Goal: Task Accomplishment & Management: Complete application form

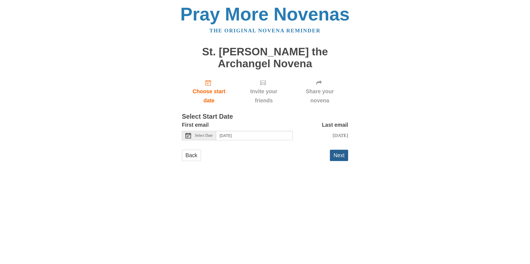
click at [343, 160] on button "Next" at bounding box center [339, 155] width 18 height 11
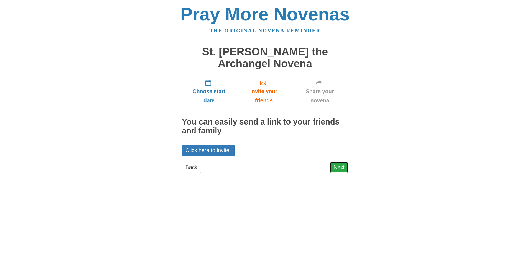
click at [340, 165] on link "Next" at bounding box center [339, 167] width 18 height 11
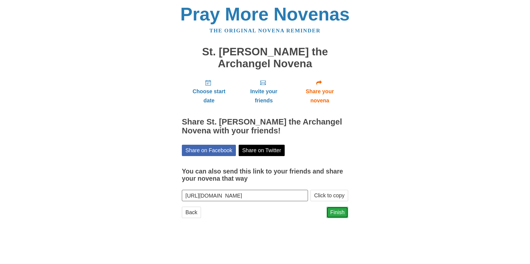
click at [338, 212] on link "Finish" at bounding box center [338, 212] width 22 height 11
